Goal: Information Seeking & Learning: Learn about a topic

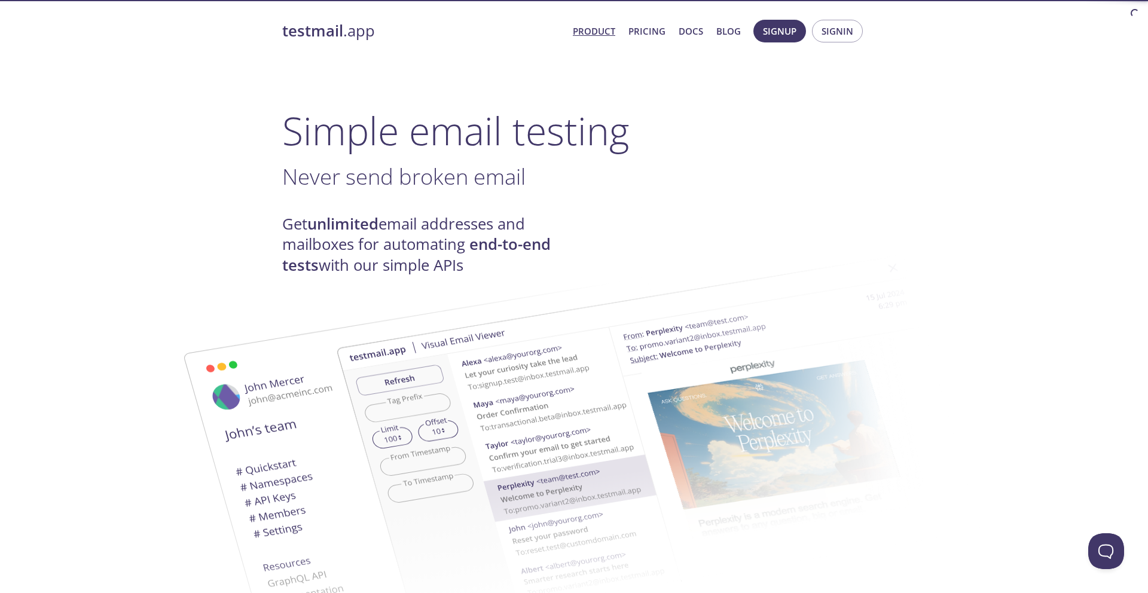
click at [417, 257] on img at bounding box center [659, 440] width 646 height 405
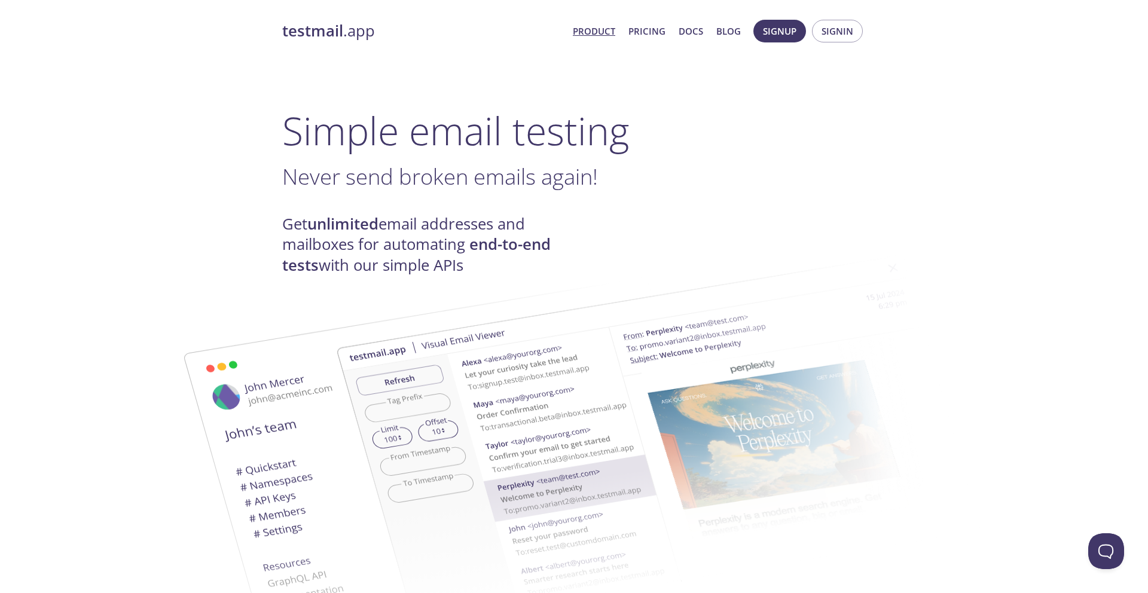
click at [435, 246] on img at bounding box center [659, 440] width 646 height 405
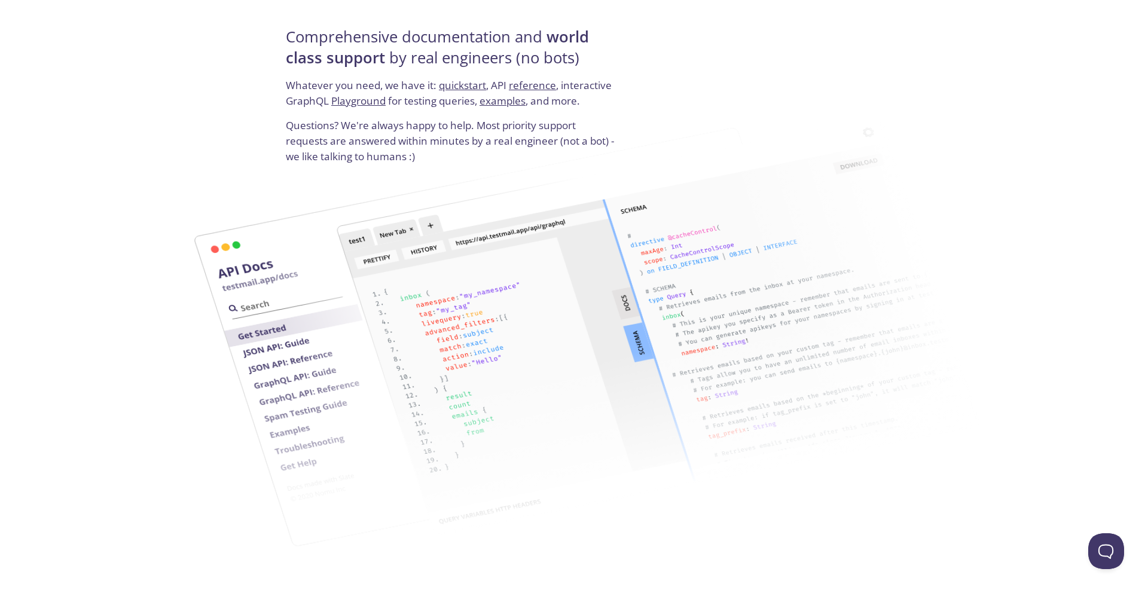
scroll to position [2140, 0]
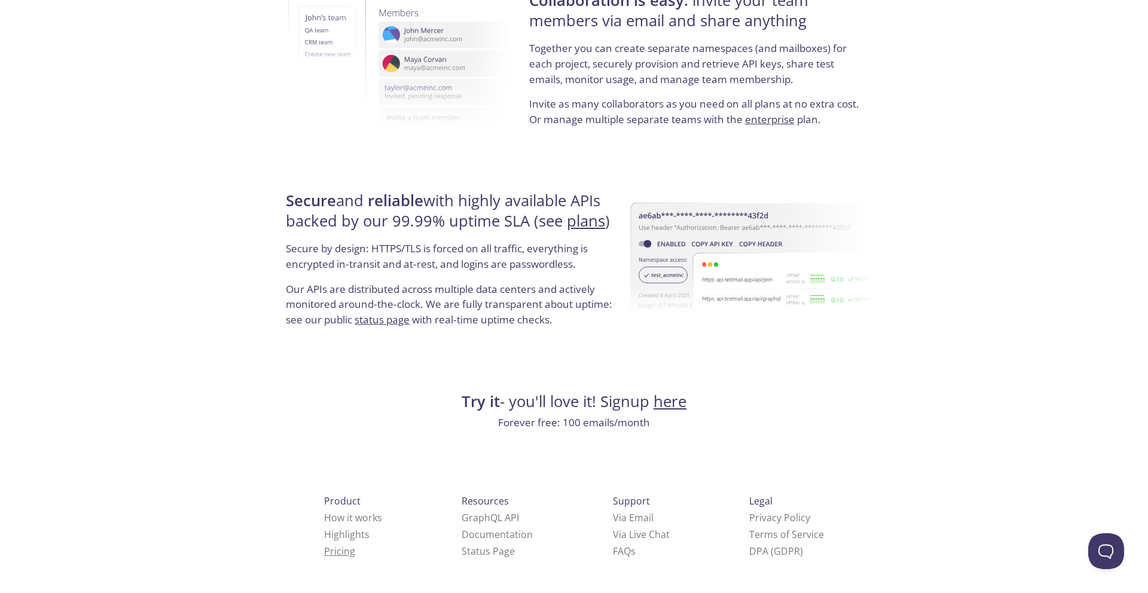
click at [324, 554] on link "Pricing" at bounding box center [339, 551] width 31 height 13
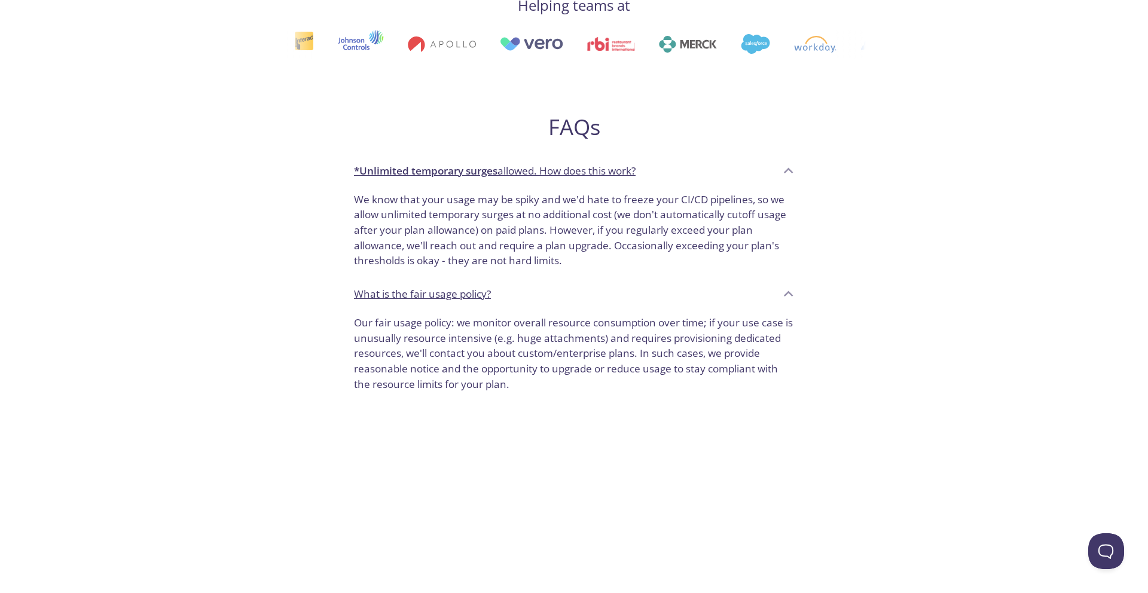
scroll to position [873, 0]
